Goal: Task Accomplishment & Management: Use online tool/utility

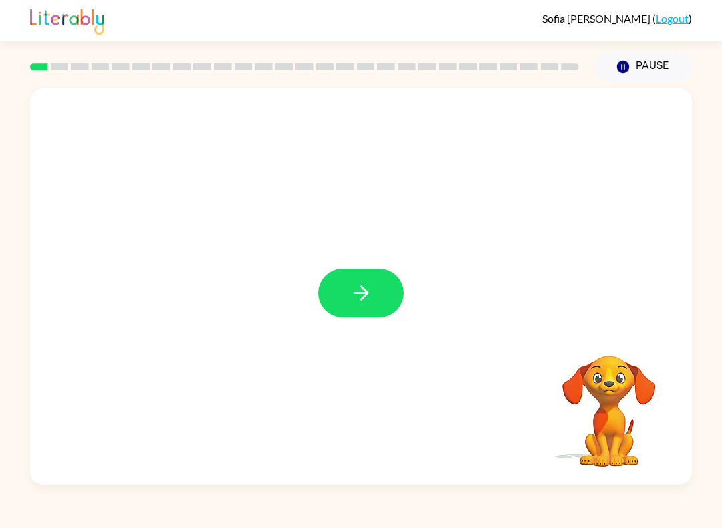
click at [364, 283] on icon "button" at bounding box center [360, 292] width 23 height 23
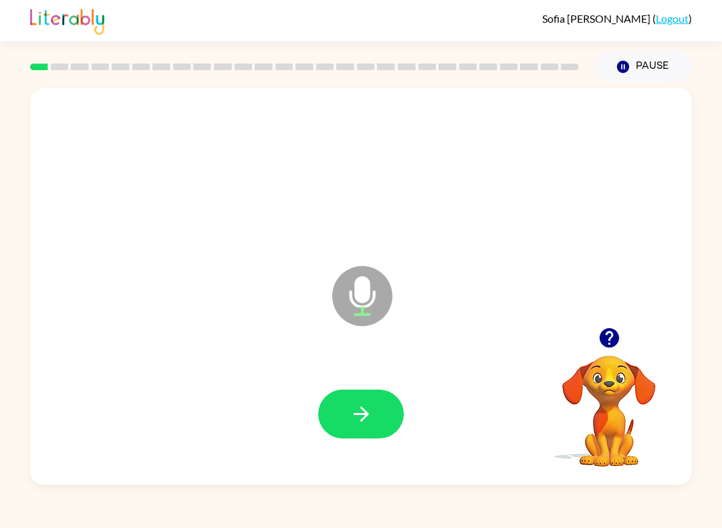
click at [372, 420] on icon "button" at bounding box center [360, 413] width 23 height 23
click at [350, 415] on icon "button" at bounding box center [360, 413] width 23 height 23
click at [364, 404] on icon "button" at bounding box center [360, 413] width 23 height 23
click at [392, 400] on button "button" at bounding box center [361, 414] width 86 height 49
click at [366, 412] on icon "button" at bounding box center [360, 413] width 15 height 15
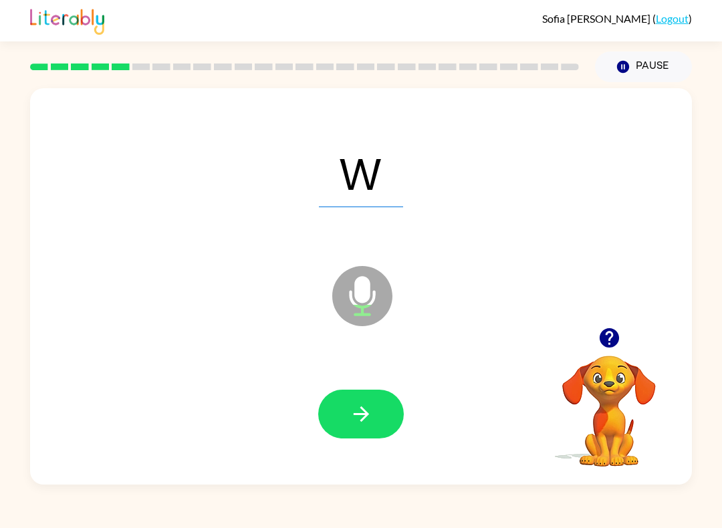
click at [358, 418] on icon "button" at bounding box center [360, 413] width 23 height 23
click at [366, 412] on icon "button" at bounding box center [360, 413] width 23 height 23
click at [367, 412] on icon "button" at bounding box center [360, 413] width 23 height 23
click at [376, 400] on button "button" at bounding box center [361, 414] width 86 height 49
click at [379, 402] on button "button" at bounding box center [361, 414] width 86 height 49
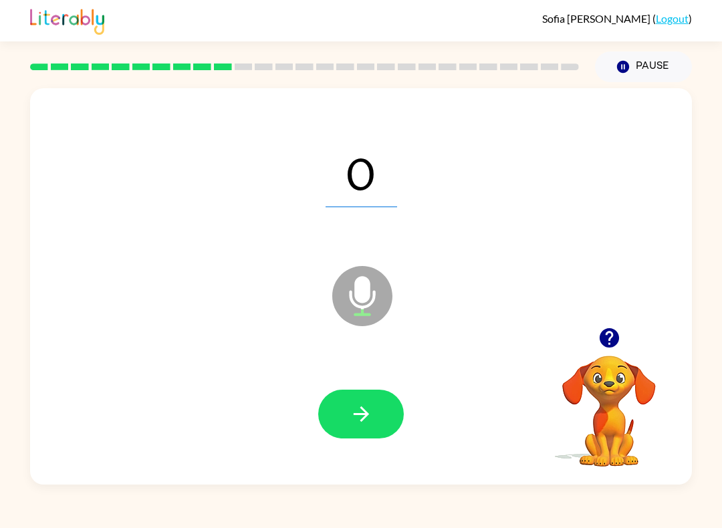
click at [374, 402] on button "button" at bounding box center [361, 414] width 86 height 49
click at [374, 422] on button "button" at bounding box center [361, 414] width 86 height 49
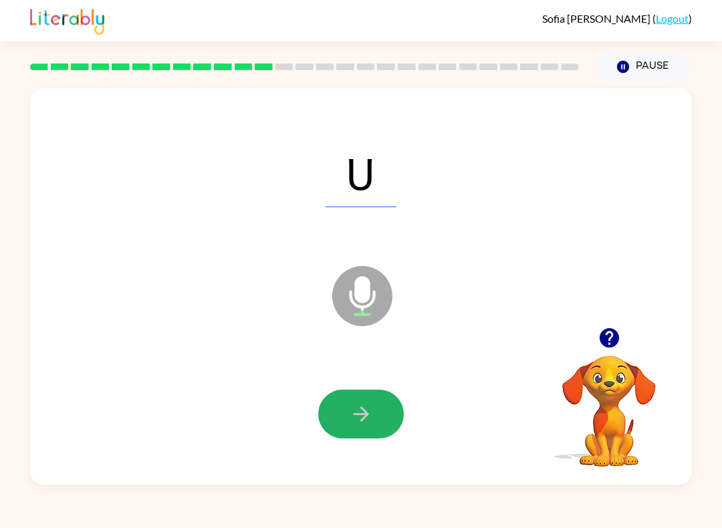
click at [373, 421] on button "button" at bounding box center [361, 414] width 86 height 49
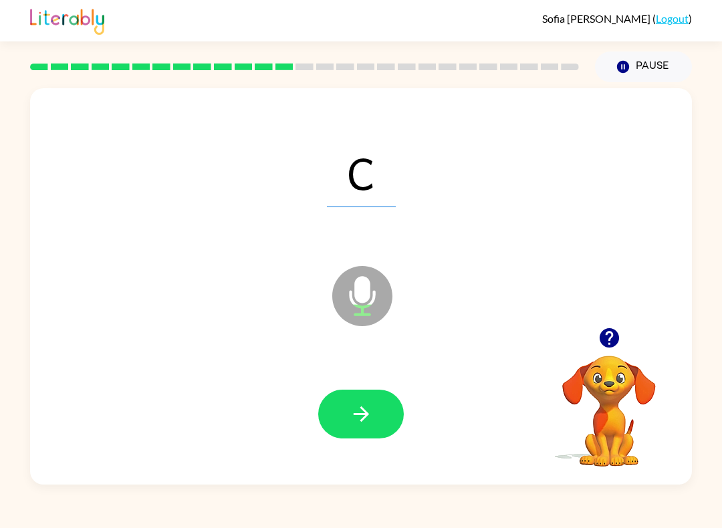
click at [357, 425] on icon "button" at bounding box center [360, 413] width 23 height 23
click at [367, 401] on button "button" at bounding box center [361, 414] width 86 height 49
click at [380, 409] on button "button" at bounding box center [361, 414] width 86 height 49
click at [360, 408] on icon "button" at bounding box center [360, 413] width 23 height 23
click at [356, 409] on icon "button" at bounding box center [360, 413] width 23 height 23
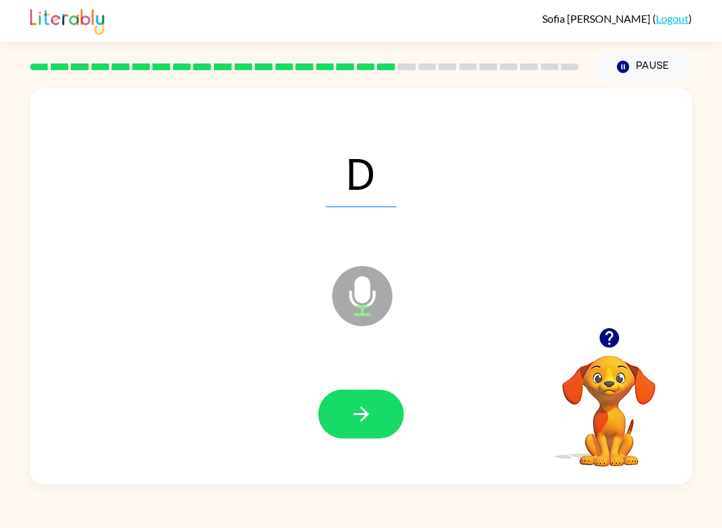
click at [371, 409] on icon "button" at bounding box center [360, 413] width 23 height 23
click at [351, 406] on icon "button" at bounding box center [360, 413] width 23 height 23
click at [398, 408] on button "button" at bounding box center [361, 414] width 86 height 49
click at [360, 407] on icon "button" at bounding box center [360, 413] width 23 height 23
click at [352, 410] on icon "button" at bounding box center [360, 413] width 23 height 23
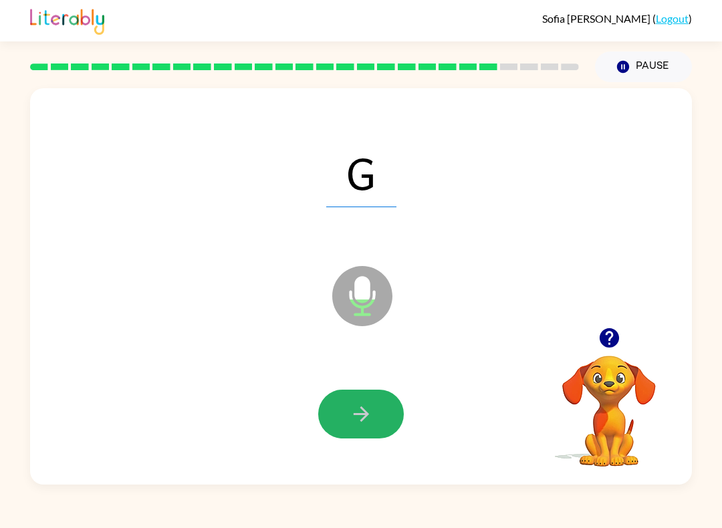
click at [374, 412] on button "button" at bounding box center [361, 414] width 86 height 49
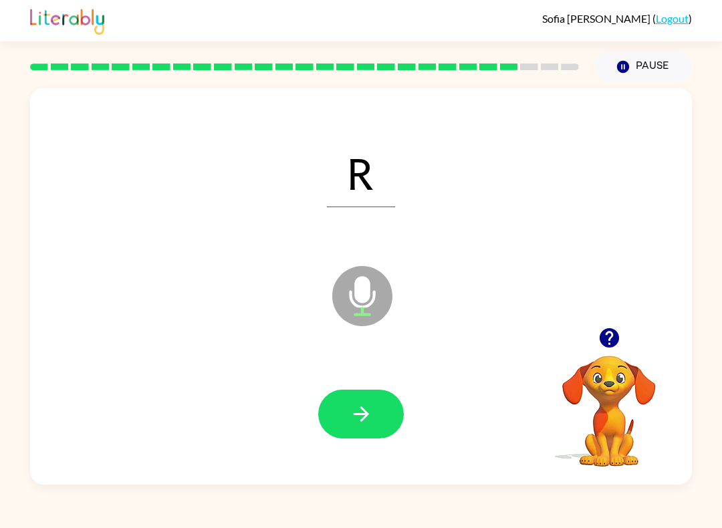
click at [374, 417] on button "button" at bounding box center [361, 414] width 86 height 49
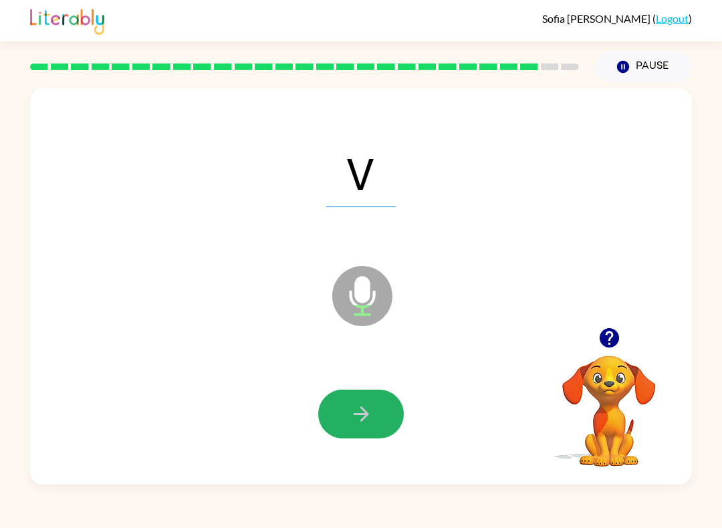
click at [376, 408] on button "button" at bounding box center [361, 414] width 86 height 49
click at [370, 424] on icon "button" at bounding box center [360, 413] width 23 height 23
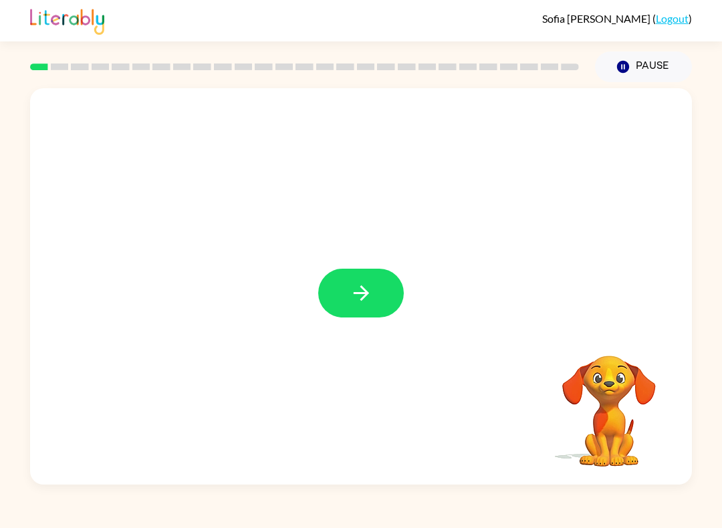
click at [384, 295] on button "button" at bounding box center [361, 293] width 86 height 49
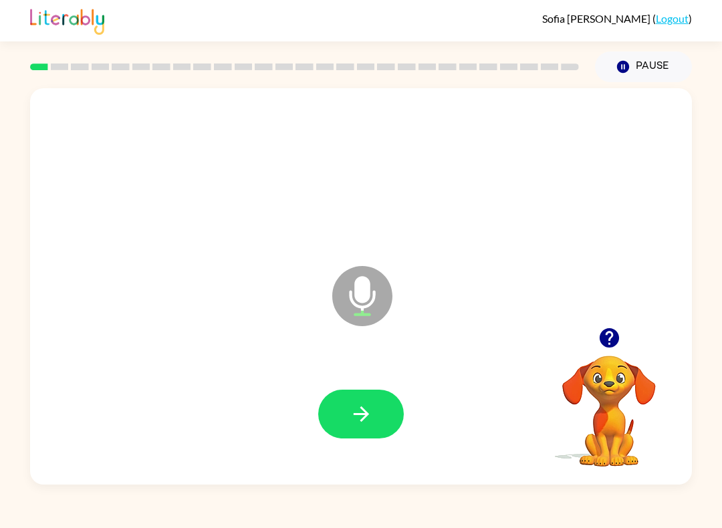
click at [384, 414] on button "button" at bounding box center [361, 414] width 86 height 49
click at [383, 409] on button "button" at bounding box center [361, 414] width 86 height 49
click at [326, 422] on button "button" at bounding box center [361, 414] width 86 height 49
click at [362, 412] on icon "button" at bounding box center [360, 413] width 23 height 23
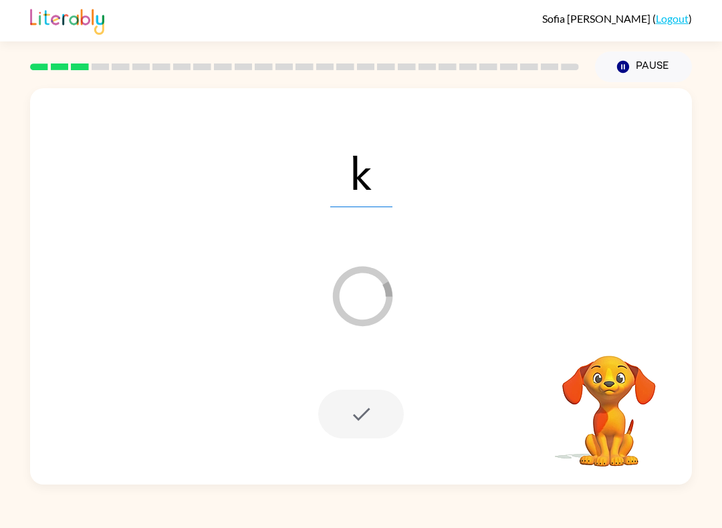
click at [634, 68] on button "Pause Pause" at bounding box center [643, 66] width 97 height 31
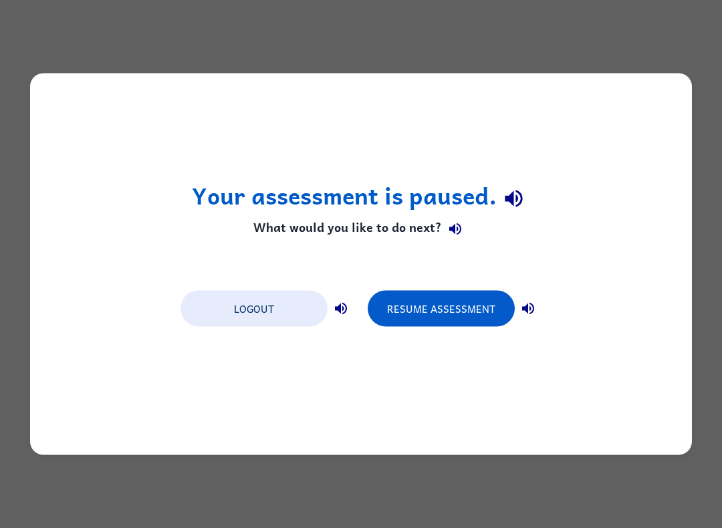
click at [460, 297] on button "Resume Assessment" at bounding box center [441, 309] width 147 height 36
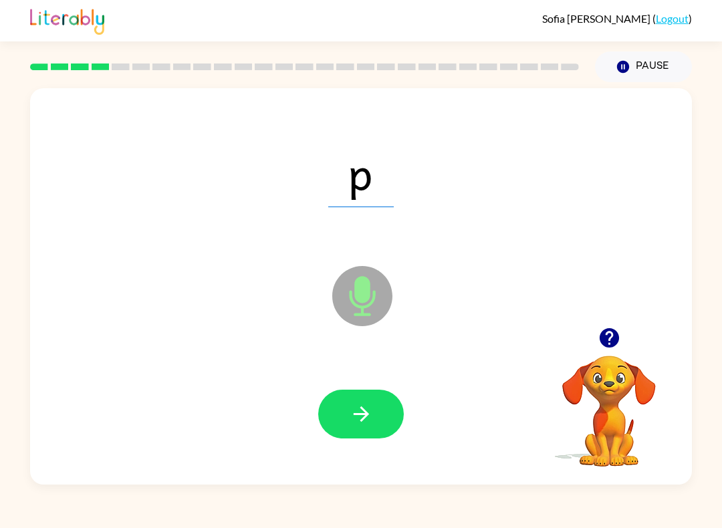
click at [376, 411] on button "button" at bounding box center [361, 414] width 86 height 49
click at [366, 424] on icon "button" at bounding box center [360, 413] width 23 height 23
click at [379, 413] on button "button" at bounding box center [361, 414] width 86 height 49
click at [371, 410] on icon "button" at bounding box center [360, 413] width 23 height 23
click at [351, 422] on icon "button" at bounding box center [360, 413] width 23 height 23
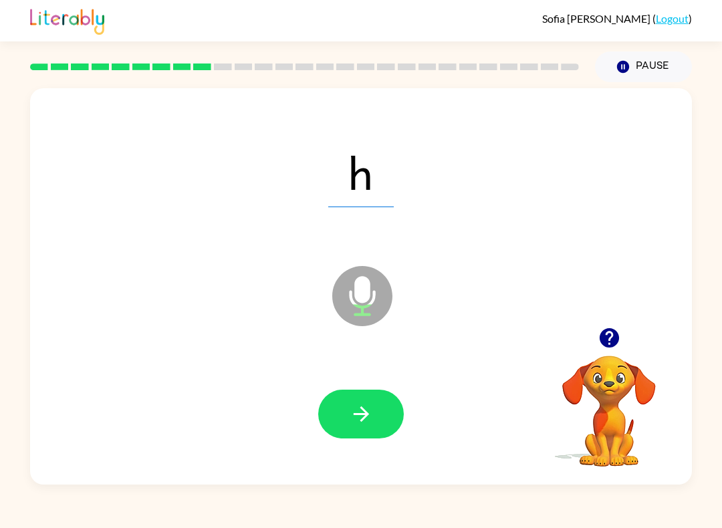
click at [370, 396] on button "button" at bounding box center [361, 414] width 86 height 49
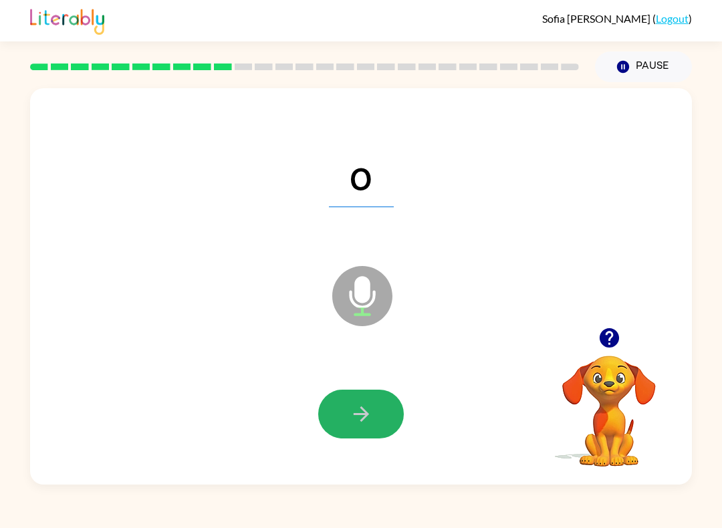
click at [366, 412] on icon "button" at bounding box center [360, 413] width 15 height 15
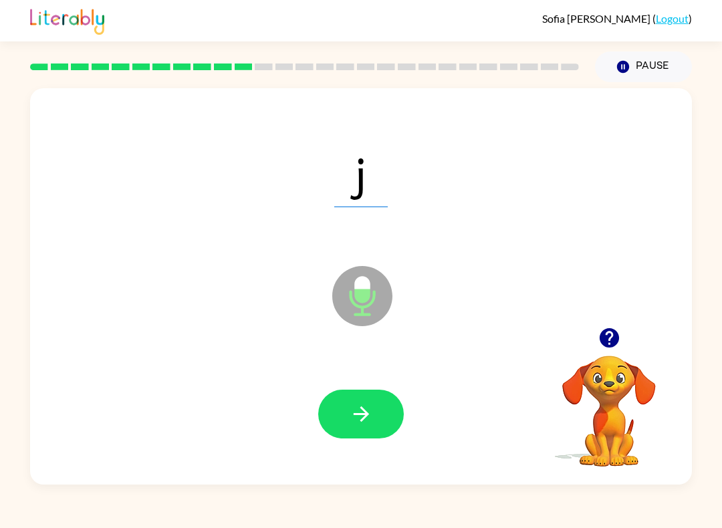
click at [370, 420] on icon "button" at bounding box center [360, 413] width 23 height 23
click at [371, 411] on icon "button" at bounding box center [360, 413] width 23 height 23
click at [372, 406] on icon "button" at bounding box center [360, 413] width 23 height 23
click at [391, 421] on button "button" at bounding box center [361, 414] width 86 height 49
click at [361, 400] on button "button" at bounding box center [361, 414] width 86 height 49
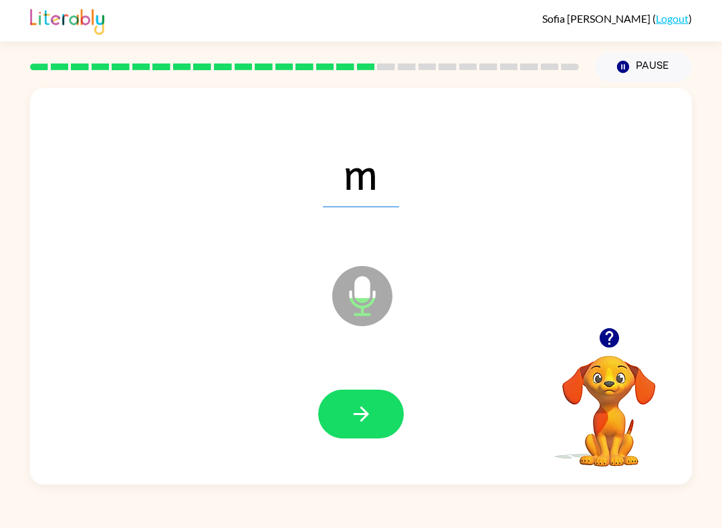
click at [379, 407] on button "button" at bounding box center [361, 414] width 86 height 49
click at [359, 415] on icon "button" at bounding box center [360, 413] width 15 height 15
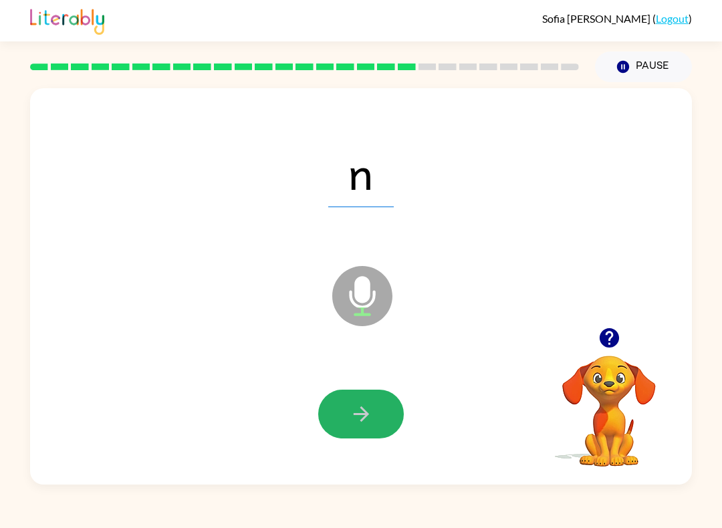
click at [384, 429] on button "button" at bounding box center [361, 414] width 86 height 49
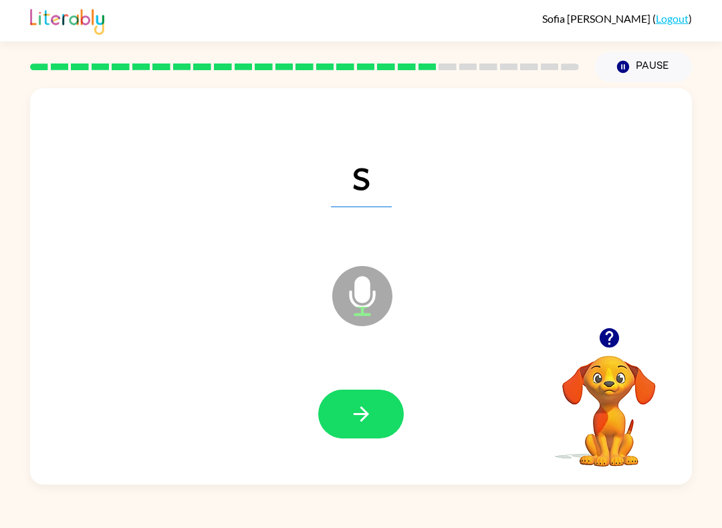
click at [368, 418] on icon "button" at bounding box center [360, 413] width 23 height 23
click at [375, 404] on button "button" at bounding box center [361, 414] width 86 height 49
click at [375, 413] on button "button" at bounding box center [361, 414] width 86 height 49
click at [367, 404] on icon "button" at bounding box center [360, 413] width 23 height 23
click at [372, 411] on icon "button" at bounding box center [360, 413] width 23 height 23
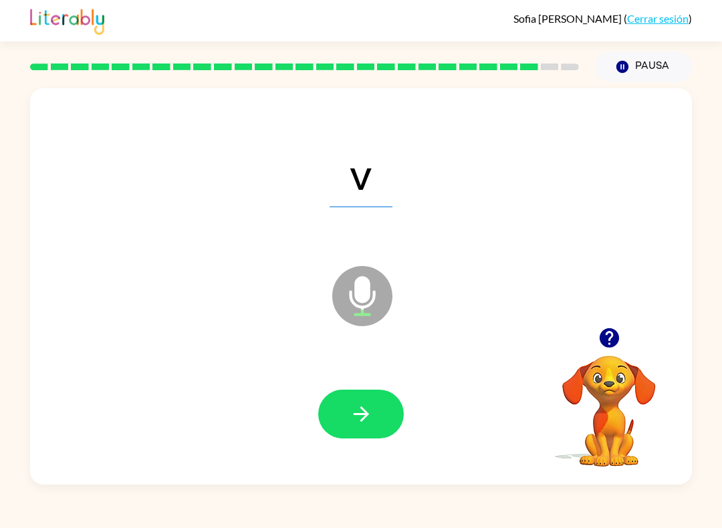
click at [351, 406] on icon "button" at bounding box center [360, 413] width 23 height 23
click at [366, 398] on button "button" at bounding box center [361, 414] width 86 height 49
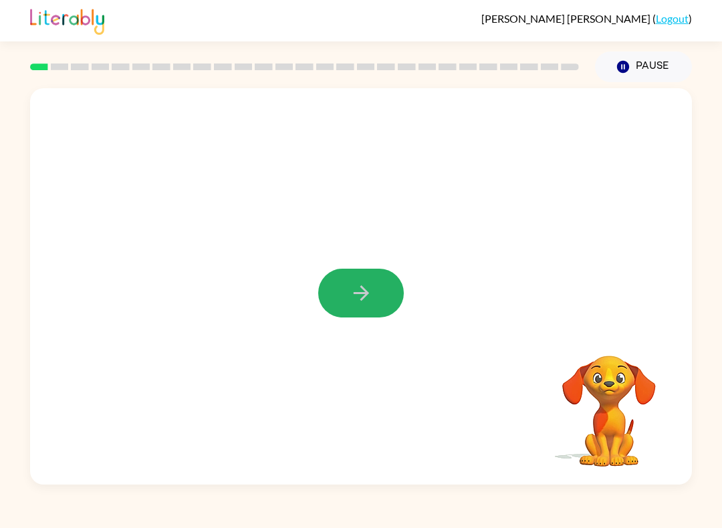
click at [377, 300] on button "button" at bounding box center [361, 293] width 86 height 49
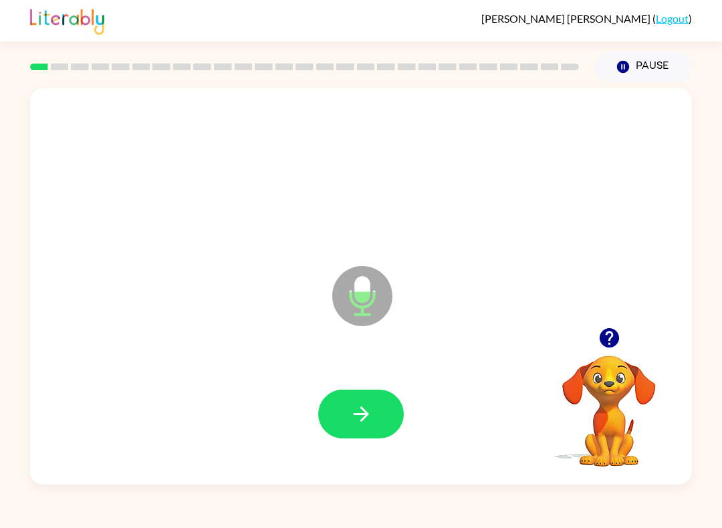
click at [365, 400] on button "button" at bounding box center [361, 414] width 86 height 49
click at [357, 414] on icon "button" at bounding box center [360, 413] width 15 height 15
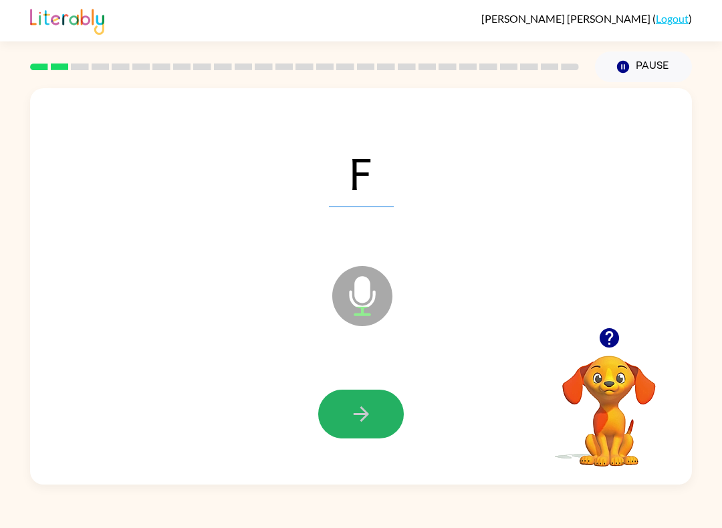
click at [353, 411] on icon "button" at bounding box center [360, 413] width 23 height 23
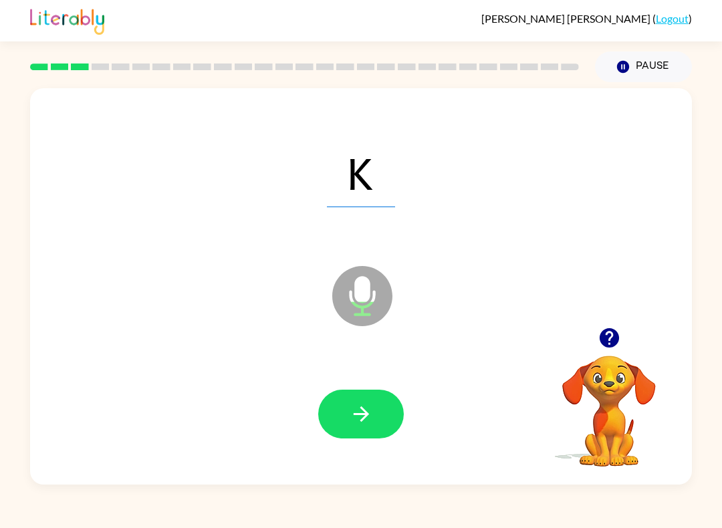
click at [346, 438] on button "button" at bounding box center [361, 414] width 86 height 49
click at [368, 422] on icon "button" at bounding box center [360, 413] width 23 height 23
click at [390, 426] on button "button" at bounding box center [361, 414] width 86 height 49
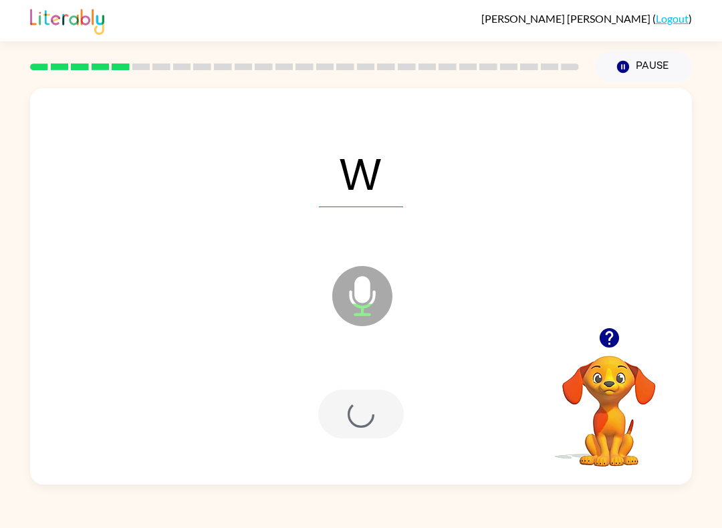
click at [353, 397] on div at bounding box center [361, 414] width 86 height 49
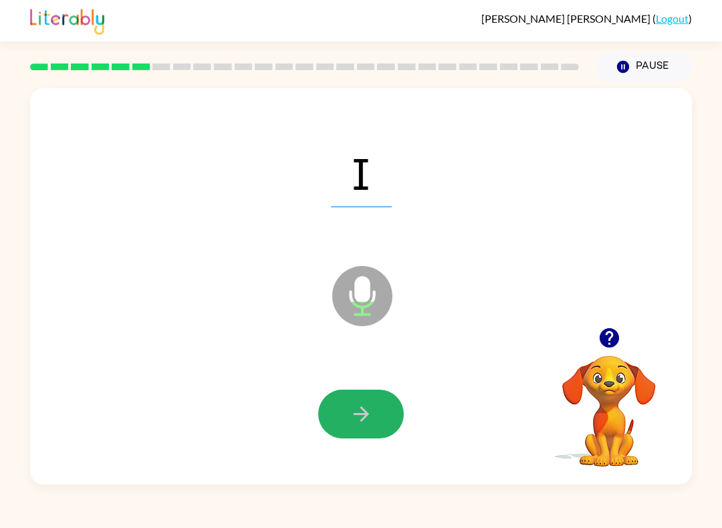
click at [362, 409] on icon "button" at bounding box center [360, 413] width 15 height 15
click at [374, 410] on button "button" at bounding box center [361, 414] width 86 height 49
click at [360, 410] on icon "button" at bounding box center [360, 413] width 23 height 23
click at [381, 412] on button "button" at bounding box center [361, 414] width 86 height 49
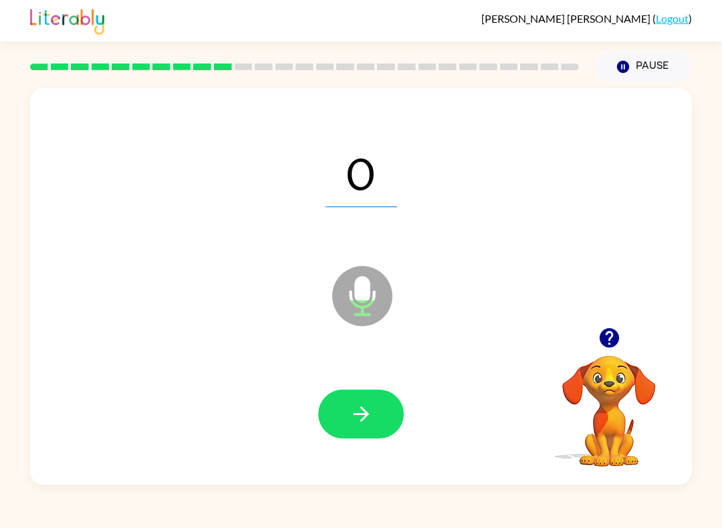
click at [359, 418] on icon "button" at bounding box center [360, 413] width 23 height 23
click at [371, 412] on icon "button" at bounding box center [360, 413] width 23 height 23
click at [362, 427] on button "button" at bounding box center [361, 414] width 86 height 49
click at [357, 428] on button "button" at bounding box center [361, 414] width 86 height 49
click at [360, 405] on icon "button" at bounding box center [360, 413] width 23 height 23
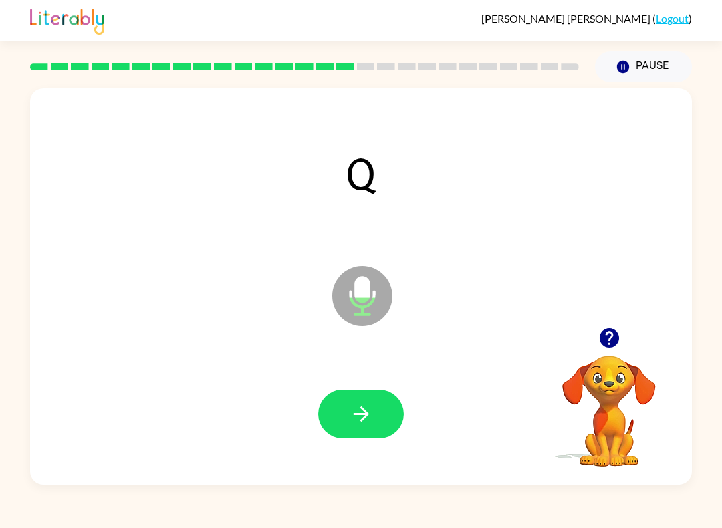
click at [364, 420] on icon "button" at bounding box center [360, 413] width 15 height 15
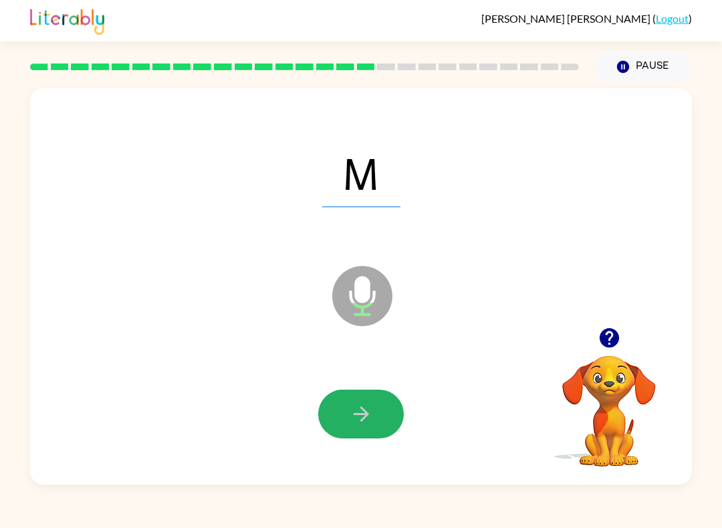
click at [383, 419] on button "button" at bounding box center [361, 414] width 86 height 49
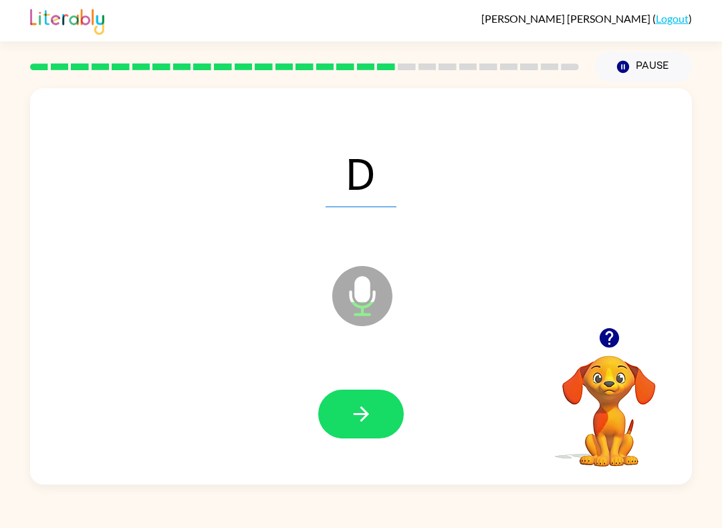
click at [380, 408] on button "button" at bounding box center [361, 414] width 86 height 49
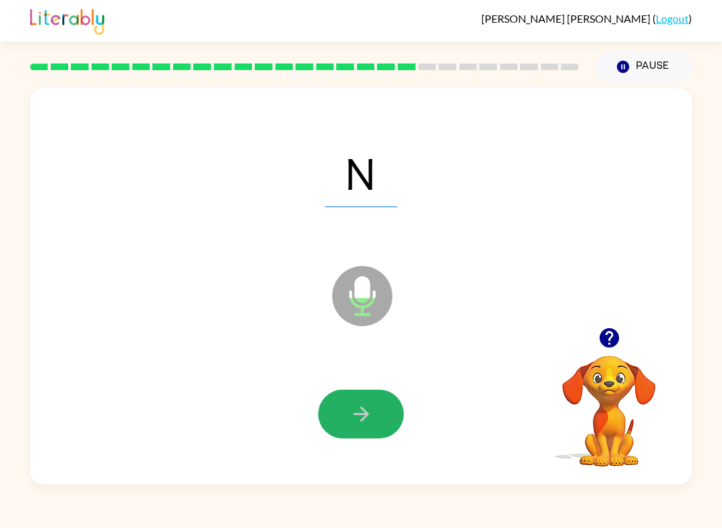
click at [369, 421] on icon "button" at bounding box center [360, 413] width 23 height 23
click at [360, 398] on button "button" at bounding box center [361, 414] width 86 height 49
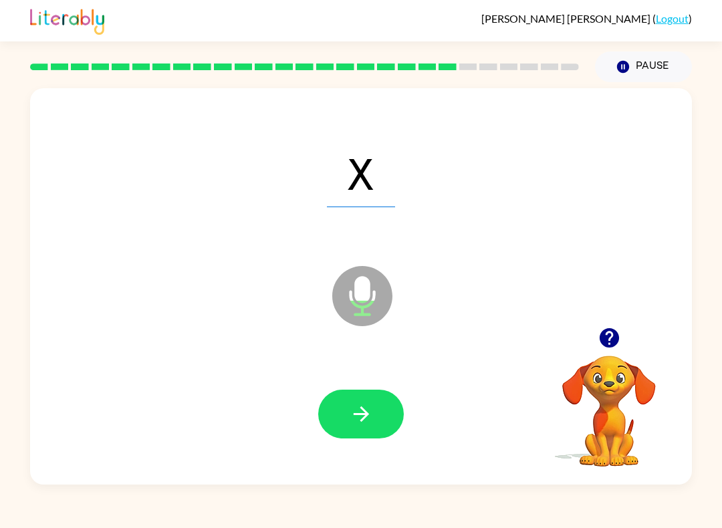
click at [362, 408] on icon "button" at bounding box center [360, 413] width 15 height 15
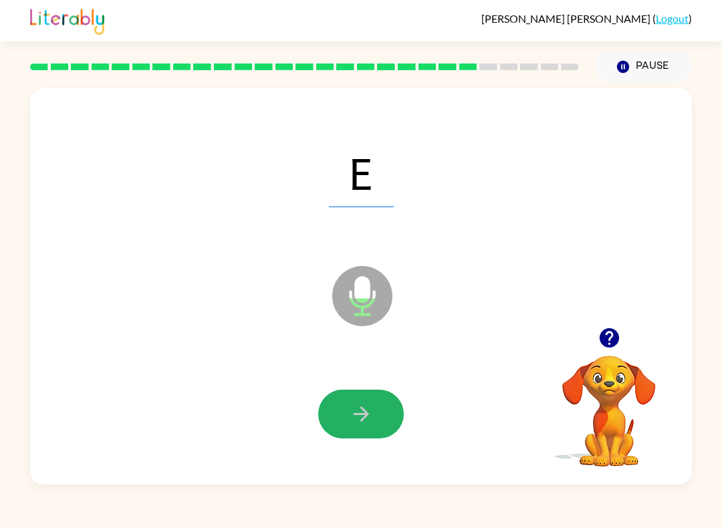
click at [373, 408] on button "button" at bounding box center [361, 414] width 86 height 49
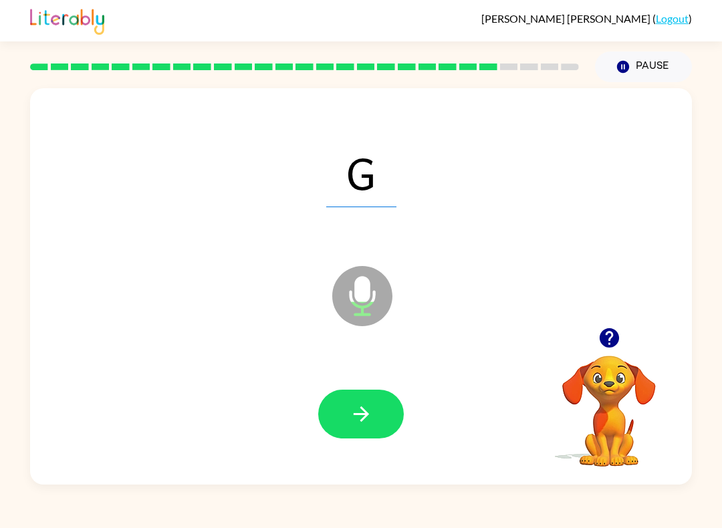
click at [374, 426] on button "button" at bounding box center [361, 414] width 86 height 49
click at [384, 423] on button "button" at bounding box center [361, 414] width 86 height 49
click at [346, 420] on button "button" at bounding box center [361, 414] width 86 height 49
click at [347, 430] on button "button" at bounding box center [361, 414] width 86 height 49
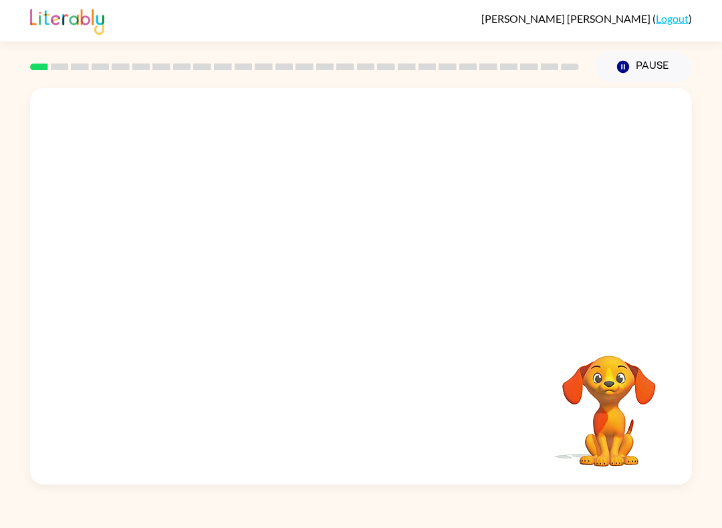
click at [650, 65] on button "Pause Pause" at bounding box center [643, 66] width 97 height 31
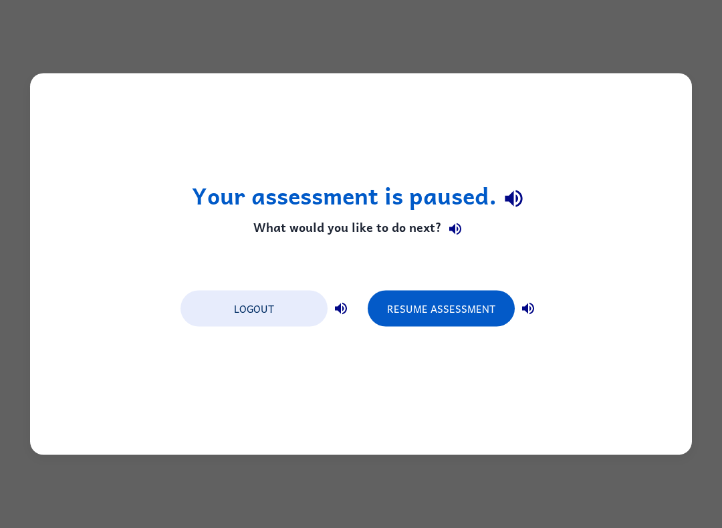
click at [432, 302] on button "Resume Assessment" at bounding box center [441, 309] width 147 height 36
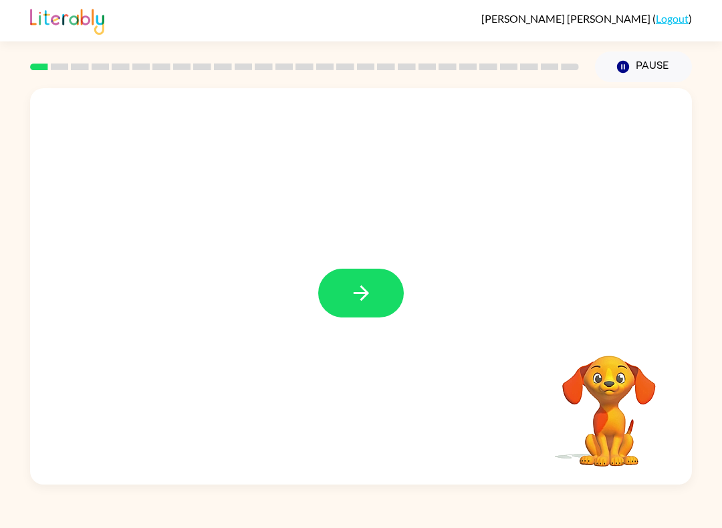
click at [367, 307] on button "button" at bounding box center [361, 293] width 86 height 49
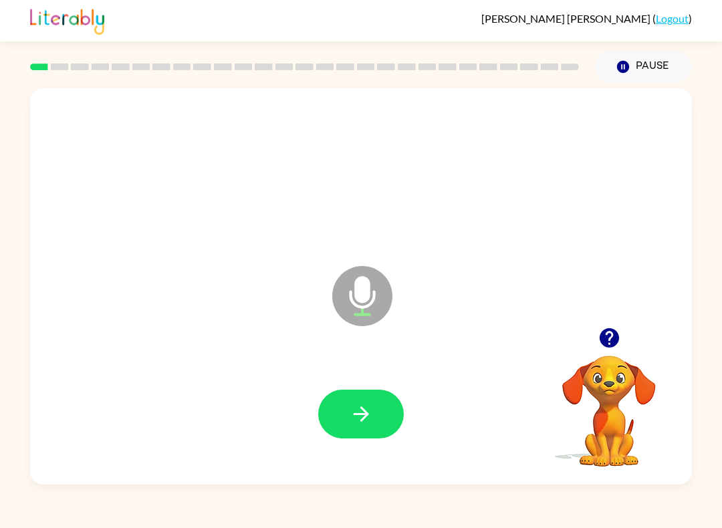
click at [366, 410] on icon "button" at bounding box center [360, 413] width 23 height 23
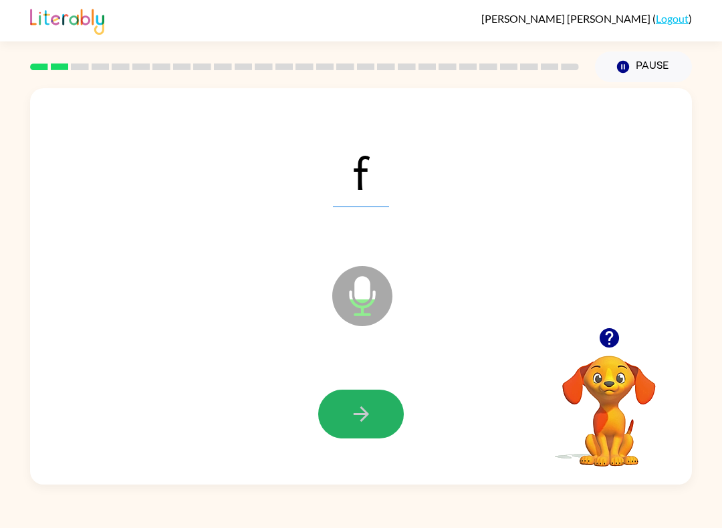
click at [355, 407] on icon "button" at bounding box center [360, 413] width 23 height 23
click at [378, 403] on button "button" at bounding box center [361, 414] width 86 height 49
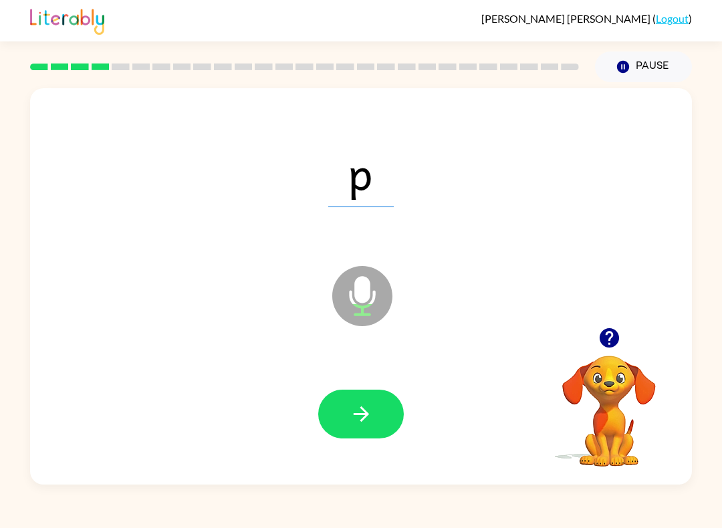
click at [364, 417] on icon "button" at bounding box center [360, 413] width 23 height 23
click at [369, 417] on icon "button" at bounding box center [360, 413] width 23 height 23
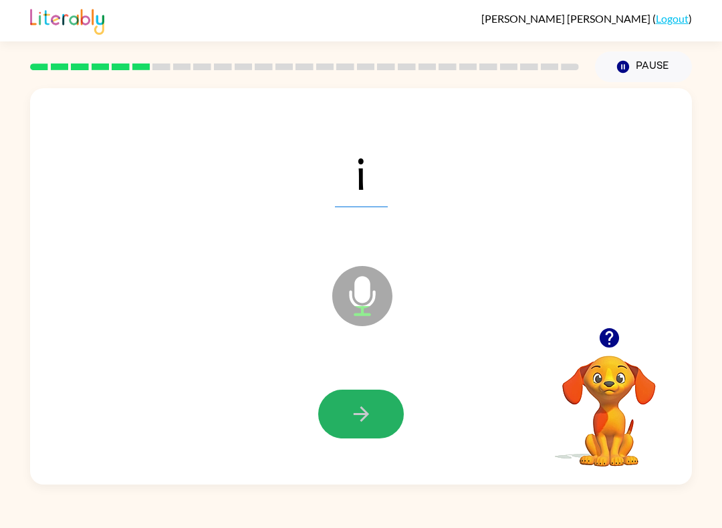
click at [364, 407] on icon "button" at bounding box center [360, 413] width 23 height 23
click at [359, 420] on icon "button" at bounding box center [360, 413] width 23 height 23
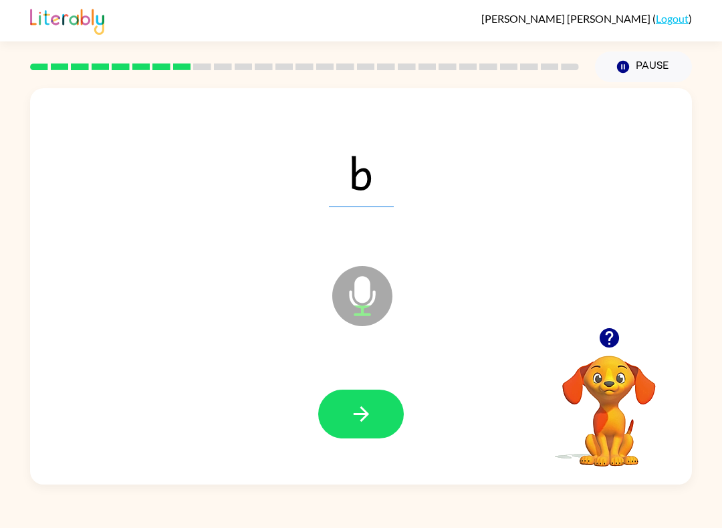
click at [364, 411] on icon "button" at bounding box center [360, 413] width 15 height 15
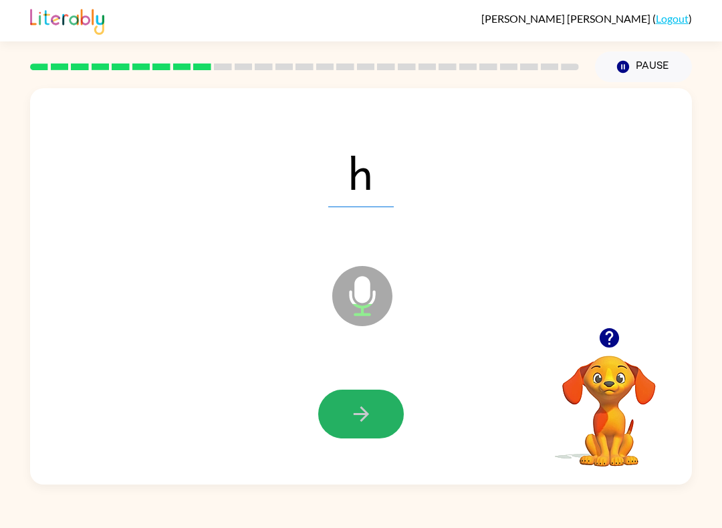
click at [376, 428] on button "button" at bounding box center [361, 414] width 86 height 49
click at [360, 416] on icon "button" at bounding box center [360, 413] width 23 height 23
click at [384, 424] on button "button" at bounding box center [361, 414] width 86 height 49
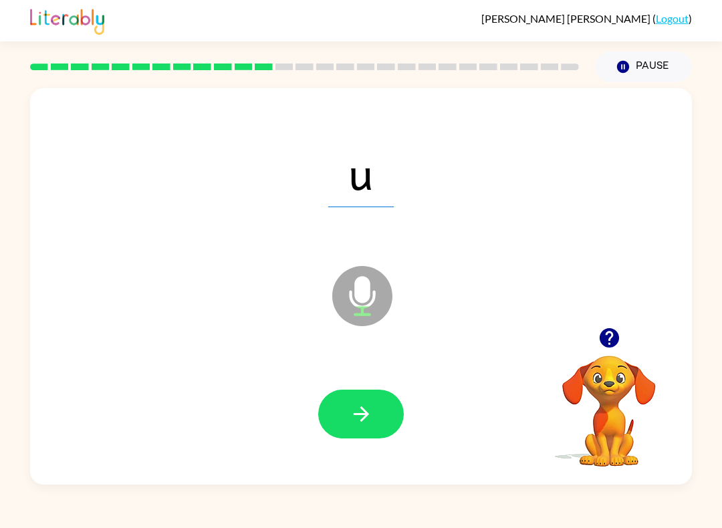
click at [380, 412] on button "button" at bounding box center [361, 414] width 86 height 49
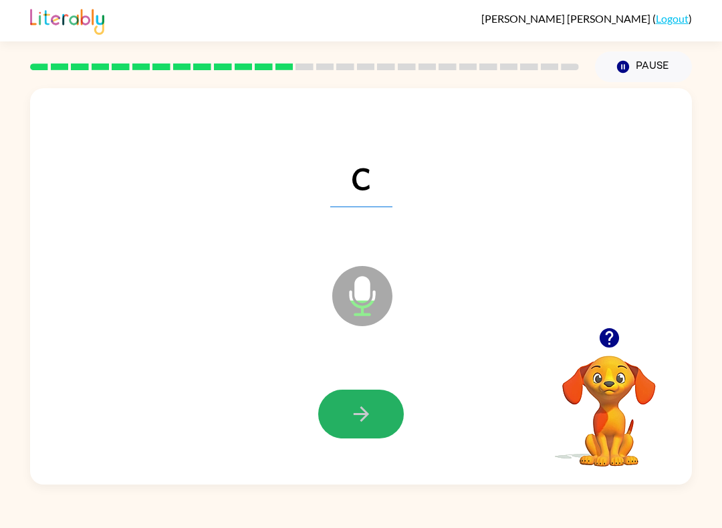
click at [364, 412] on icon "button" at bounding box center [360, 413] width 15 height 15
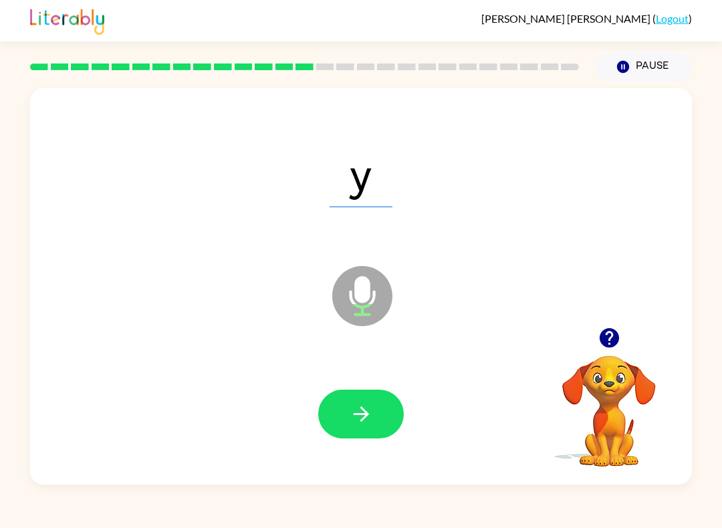
click at [364, 402] on button "button" at bounding box center [361, 414] width 86 height 49
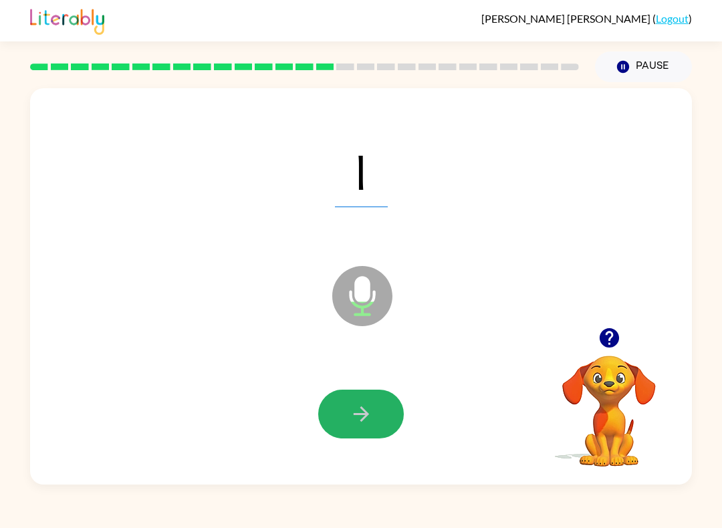
click at [368, 408] on icon "button" at bounding box center [360, 413] width 23 height 23
click at [351, 418] on icon "button" at bounding box center [360, 413] width 23 height 23
click at [394, 422] on button "button" at bounding box center [361, 414] width 86 height 49
click at [364, 402] on button "button" at bounding box center [361, 414] width 86 height 49
click at [362, 400] on button "button" at bounding box center [361, 414] width 86 height 49
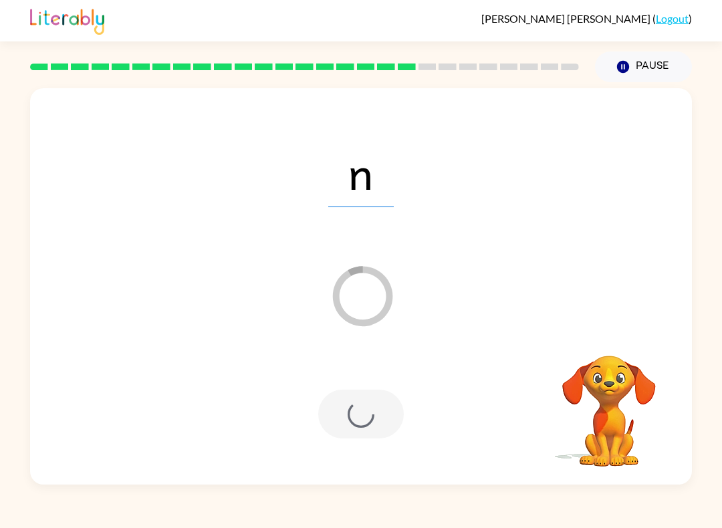
click at [363, 416] on div at bounding box center [361, 414] width 86 height 49
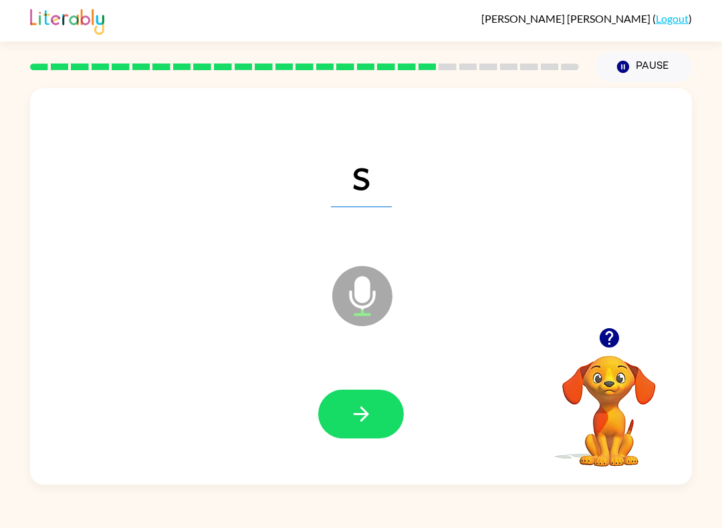
click at [362, 410] on icon "button" at bounding box center [360, 413] width 15 height 15
click at [386, 408] on button "button" at bounding box center [361, 414] width 86 height 49
click at [349, 408] on icon "button" at bounding box center [360, 413] width 23 height 23
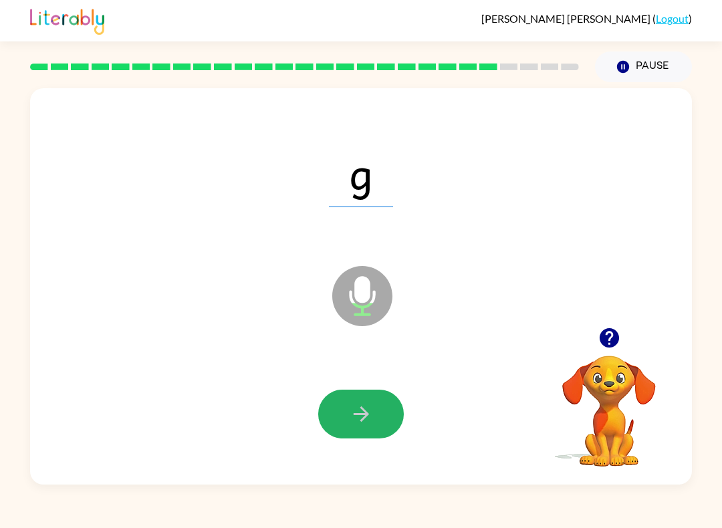
click at [339, 413] on button "button" at bounding box center [361, 414] width 86 height 49
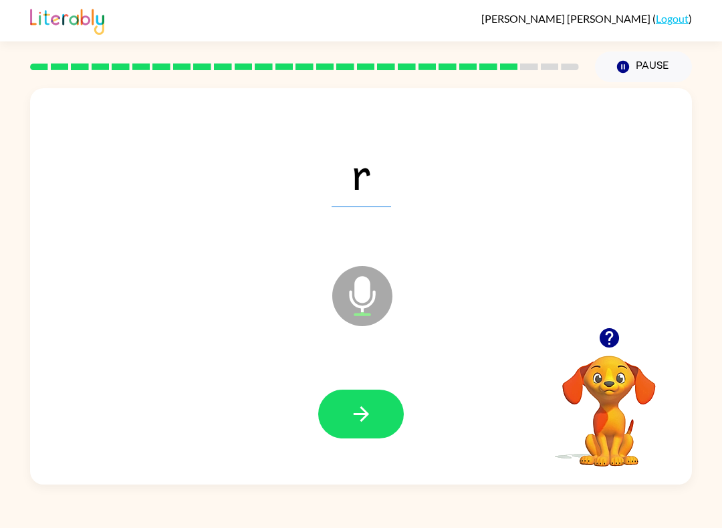
click at [176, 484] on div "r Microphone The Microphone is here when it is your turn to talk" at bounding box center [361, 286] width 662 height 396
click at [328, 421] on button "button" at bounding box center [361, 414] width 86 height 49
click at [353, 410] on icon "button" at bounding box center [360, 413] width 23 height 23
